Goal: Task Accomplishment & Management: Use online tool/utility

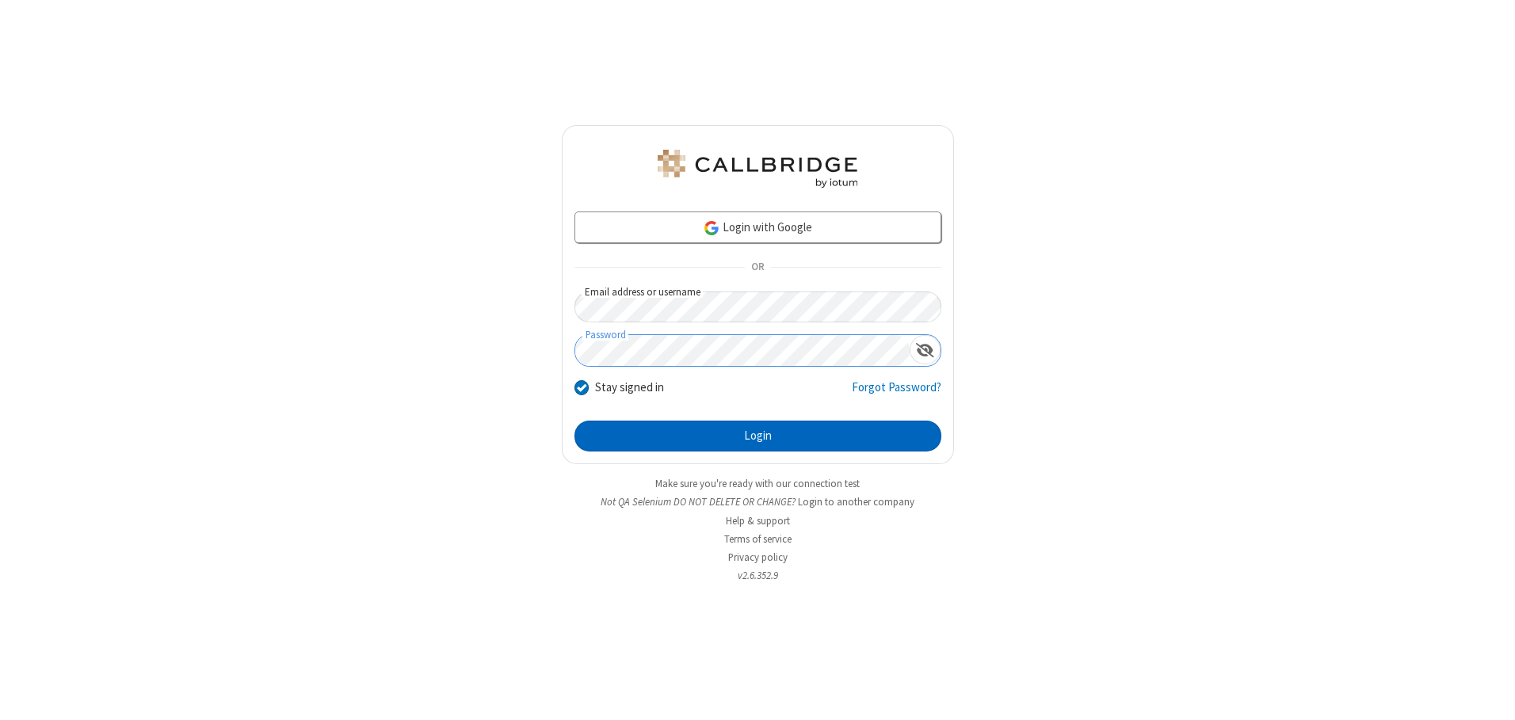
click at [758, 436] on button "Login" at bounding box center [758, 437] width 367 height 32
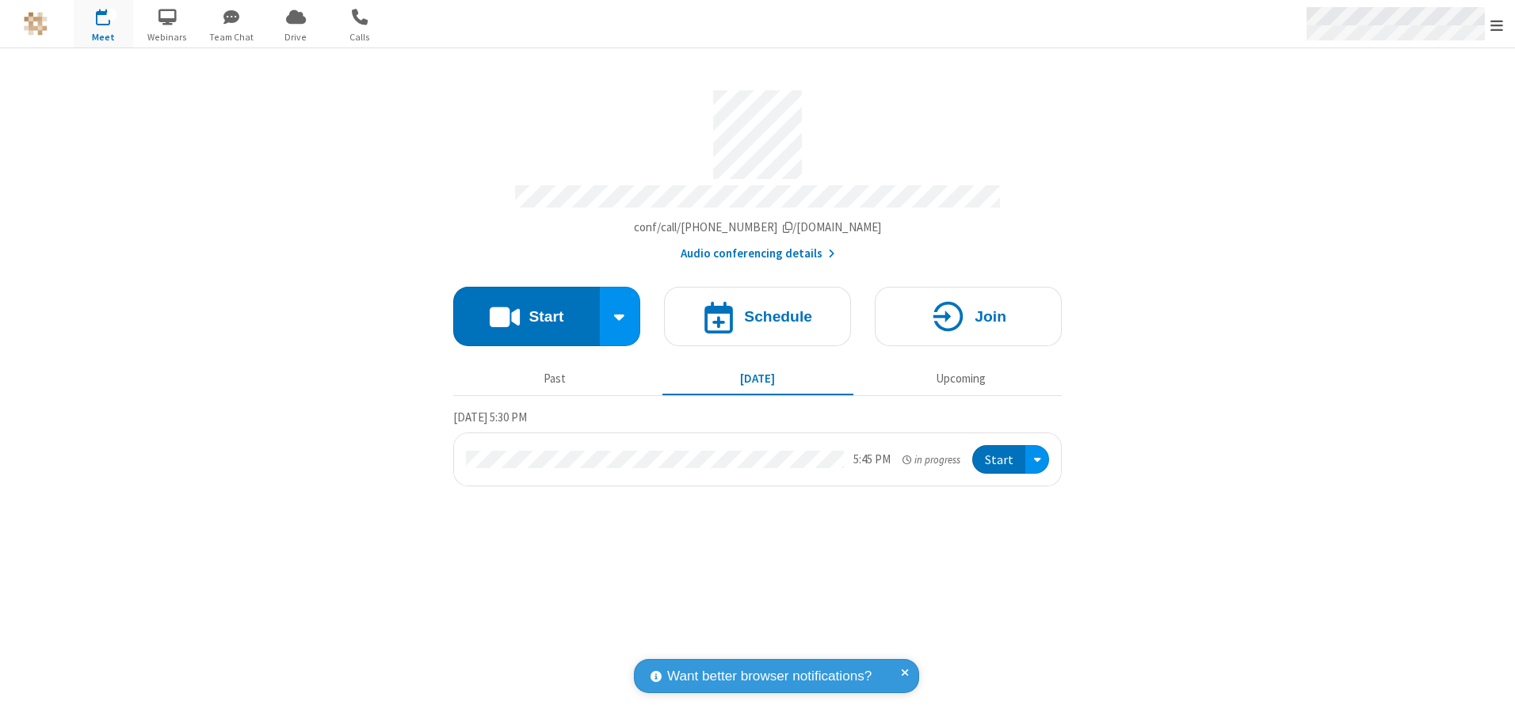
click at [1497, 25] on span "Open menu" at bounding box center [1497, 25] width 13 height 16
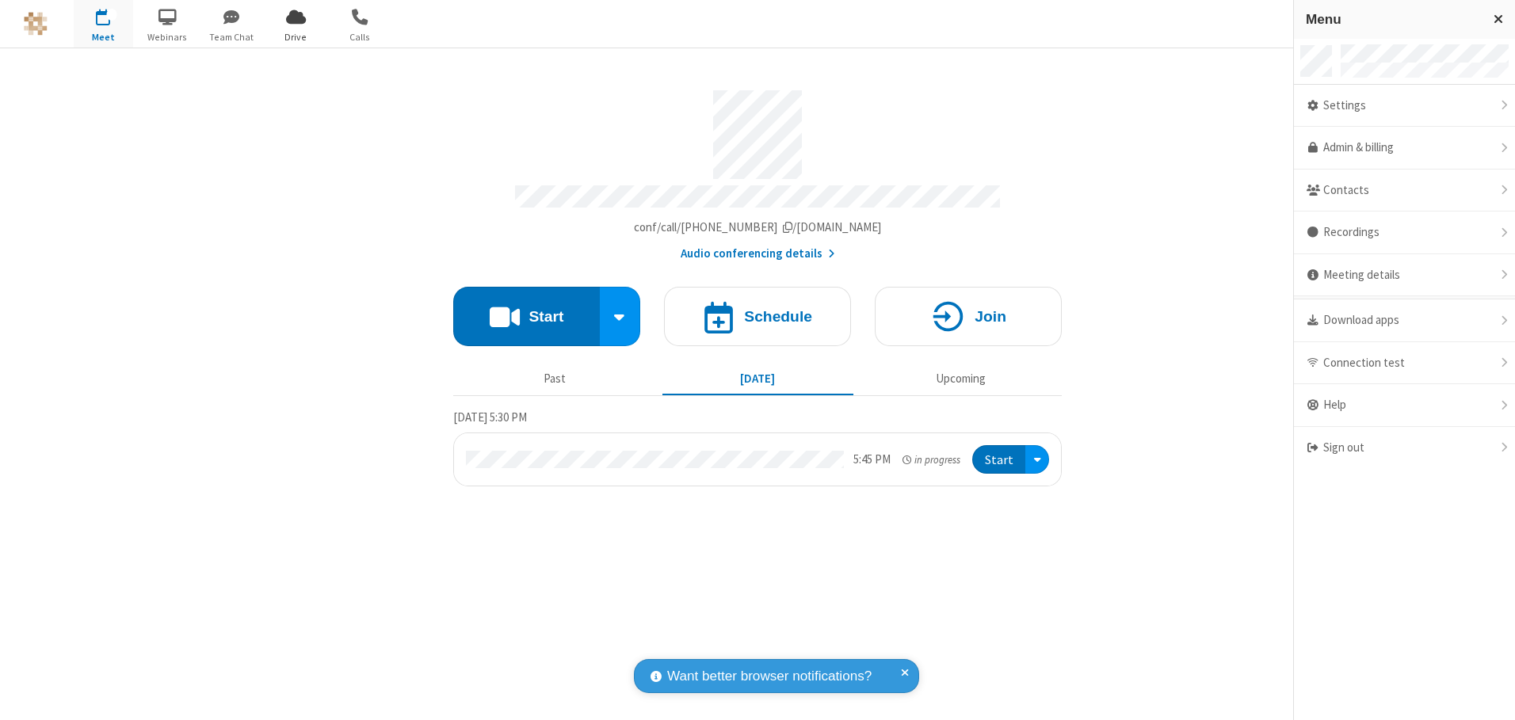
click at [296, 36] on span "Drive" at bounding box center [295, 37] width 59 height 14
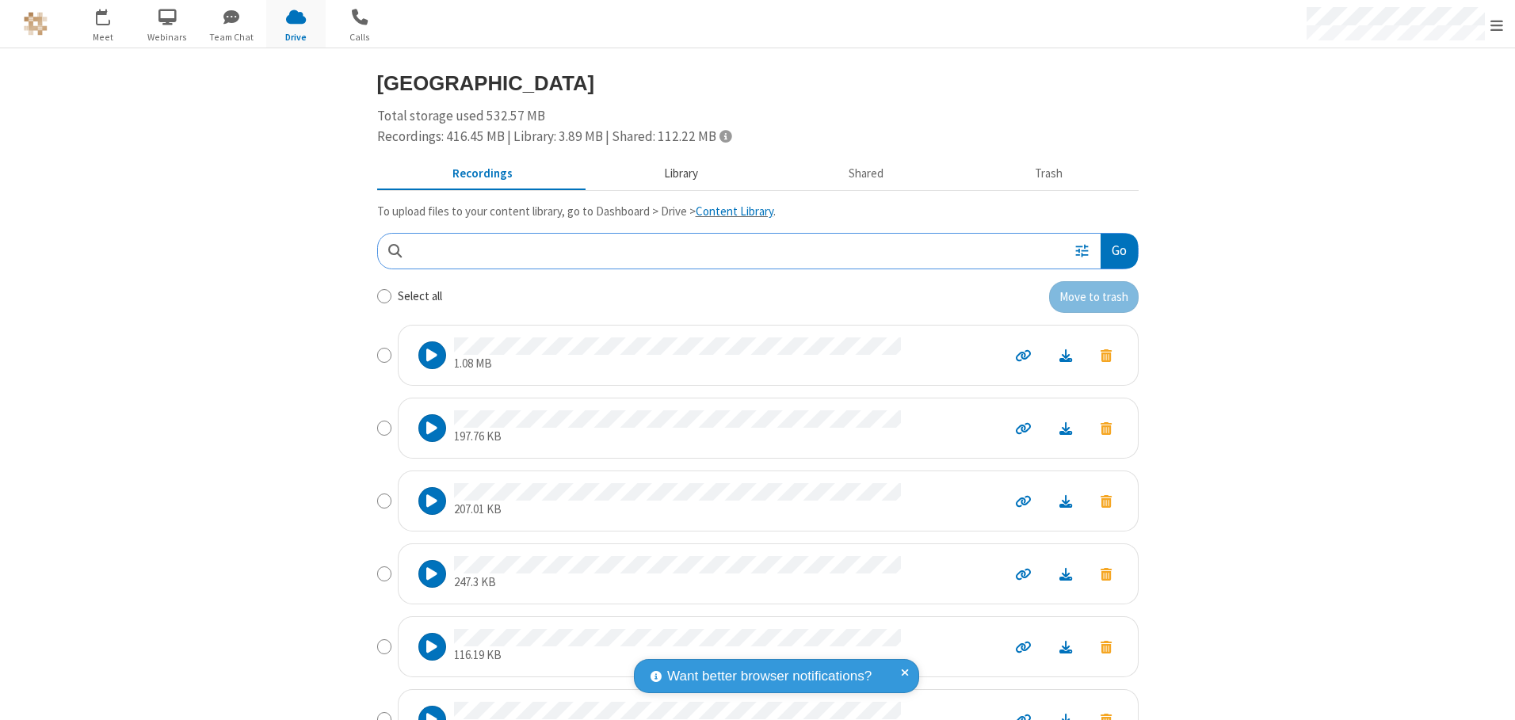
click at [673, 174] on button "Library" at bounding box center [680, 174] width 185 height 30
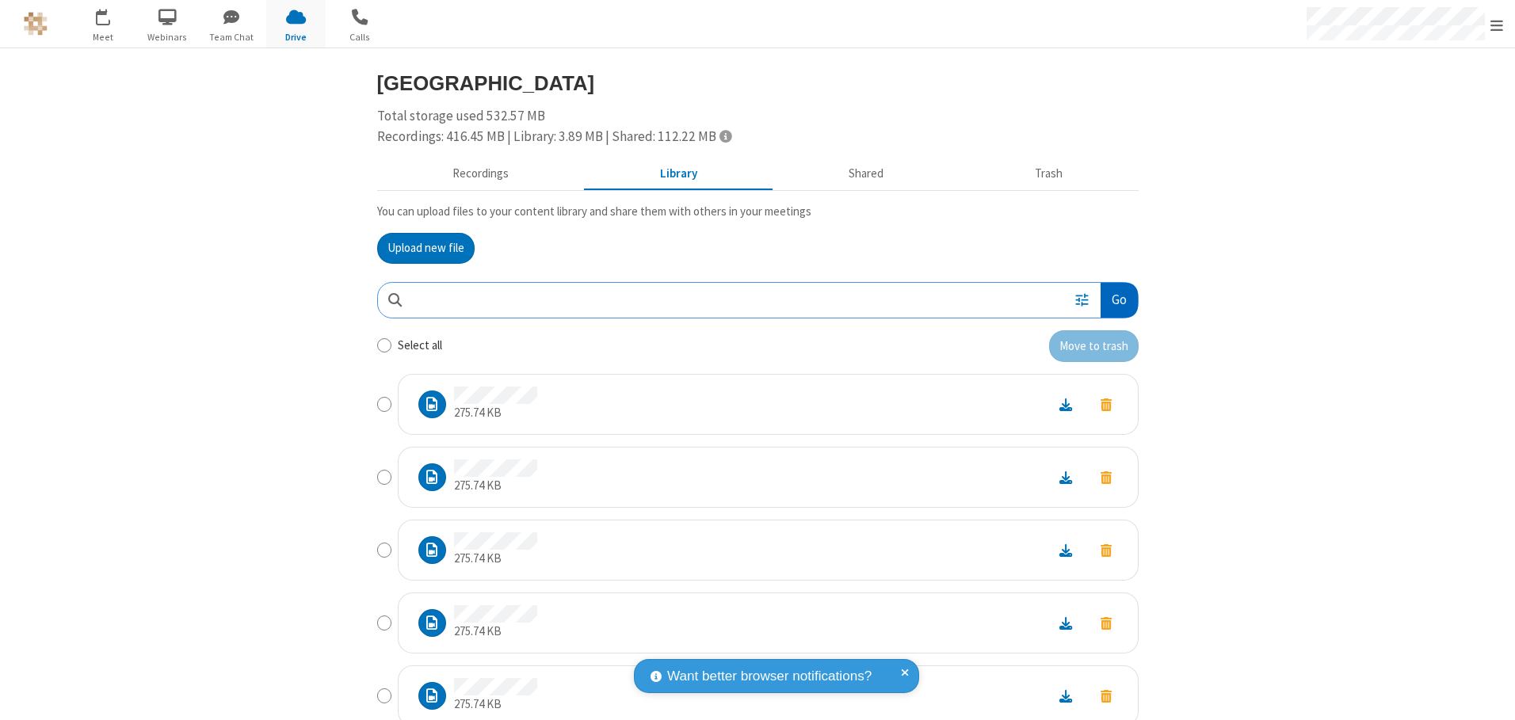
click at [1113, 300] on button "Go" at bounding box center [1119, 301] width 36 height 36
click at [419, 248] on button "Upload new file" at bounding box center [425, 249] width 97 height 32
